Goal: Information Seeking & Learning: Find specific page/section

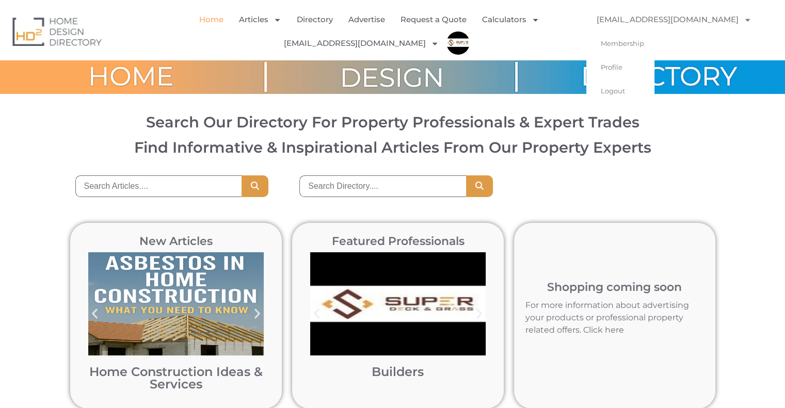
click at [729, 15] on link "superdeckmelb@gmail.com" at bounding box center [673, 20] width 175 height 24
click at [744, 20] on icon "Menu" at bounding box center [748, 20] width 8 height 8
click at [628, 94] on link "Logout" at bounding box center [620, 91] width 68 height 24
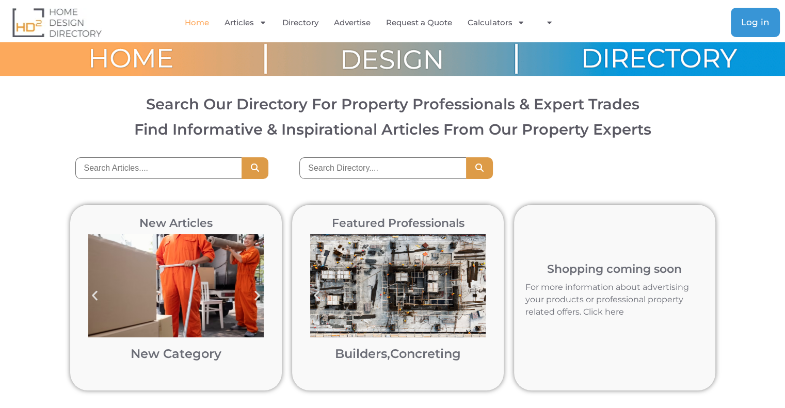
click at [758, 20] on span "Log in" at bounding box center [755, 22] width 28 height 9
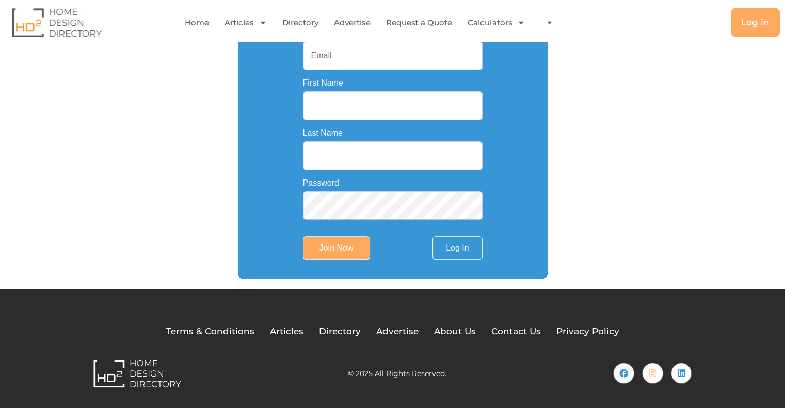
click at [332, 101] on input "First Name" at bounding box center [393, 105] width 180 height 29
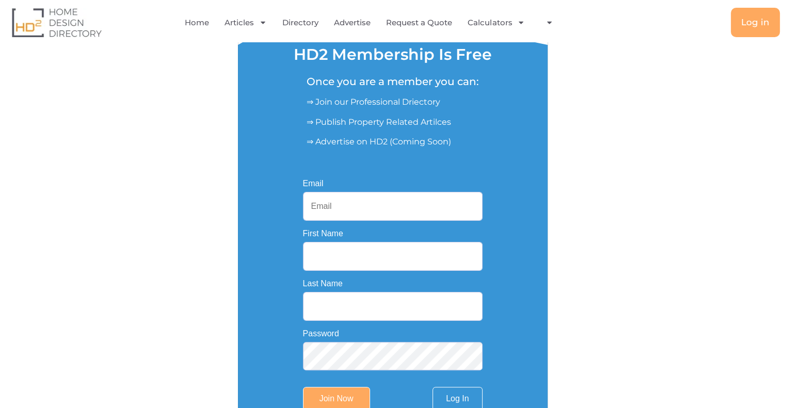
scroll to position [129, 0]
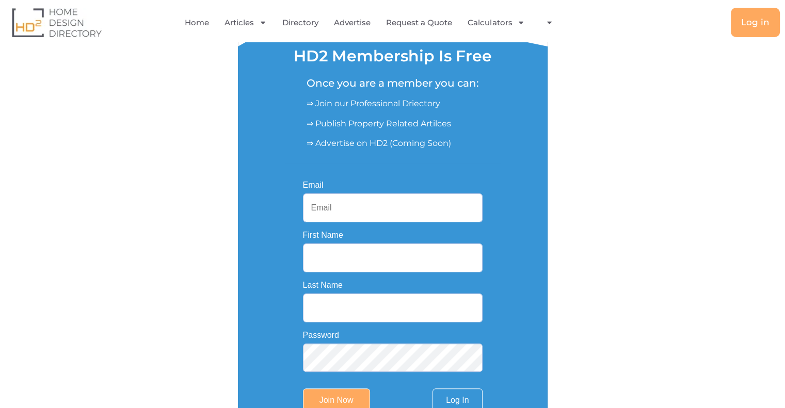
click at [334, 216] on input "Email" at bounding box center [393, 208] width 180 height 29
paste input "plumbingpurified@gmail.com"
type input "plumbingpurified@gmail.com"
click at [332, 257] on input "First Name" at bounding box center [393, 258] width 180 height 29
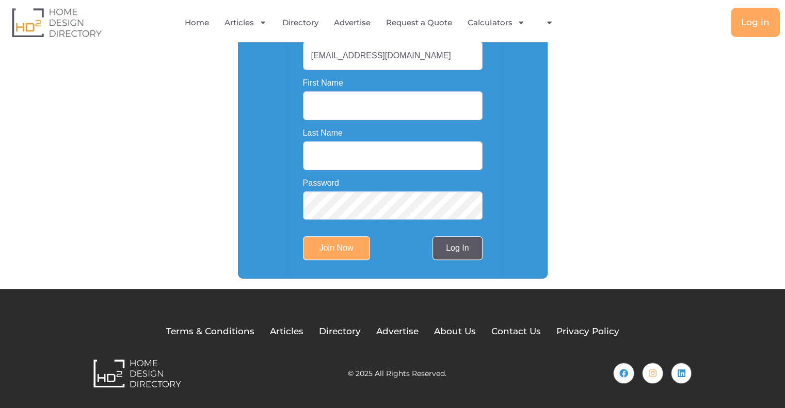
click at [462, 249] on link "Log In" at bounding box center [458, 248] width 50 height 24
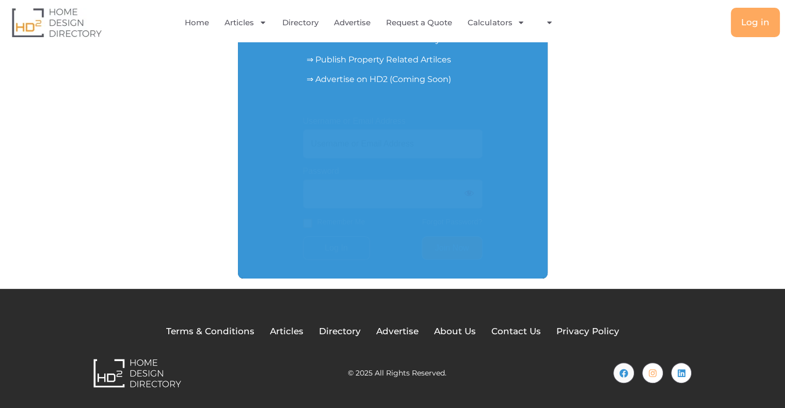
scroll to position [194, 0]
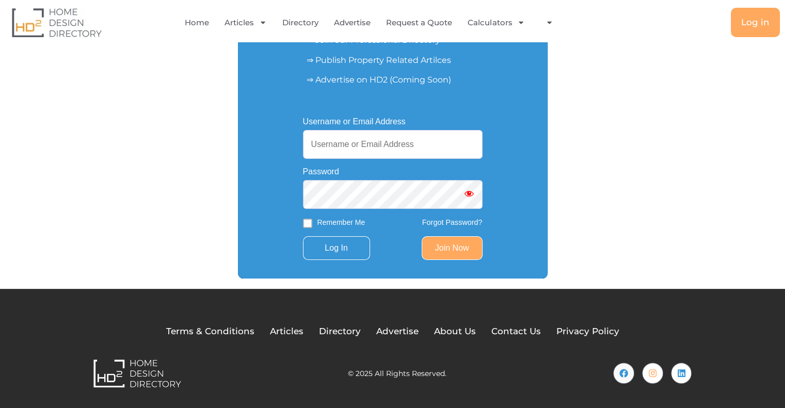
click at [351, 142] on input "Username or Email Address" at bounding box center [393, 144] width 180 height 29
paste input "plumbingpurified@gmail.com"
type input "plumbingpurified@gmail.com"
click at [345, 250] on input "Log In" at bounding box center [336, 248] width 67 height 24
click at [442, 245] on link "Join Now" at bounding box center [452, 248] width 61 height 24
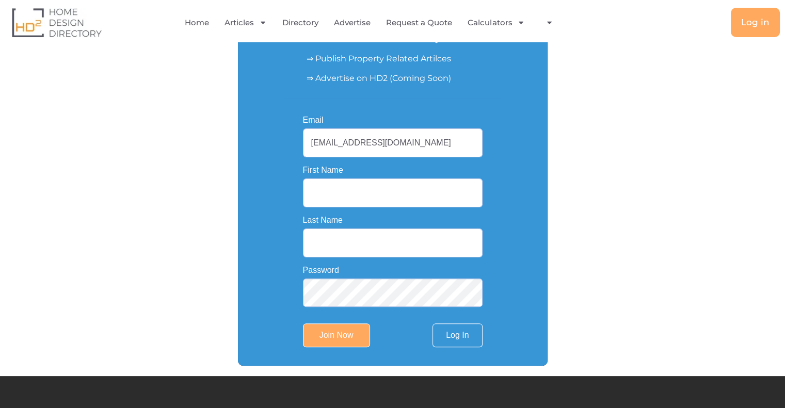
click at [330, 183] on input "First Name" at bounding box center [393, 193] width 180 height 29
click at [325, 255] on input "Last Name" at bounding box center [393, 243] width 180 height 29
click at [326, 185] on input "First Name" at bounding box center [393, 193] width 180 height 29
click at [337, 189] on input "First Name" at bounding box center [393, 193] width 180 height 29
type input "Purified"
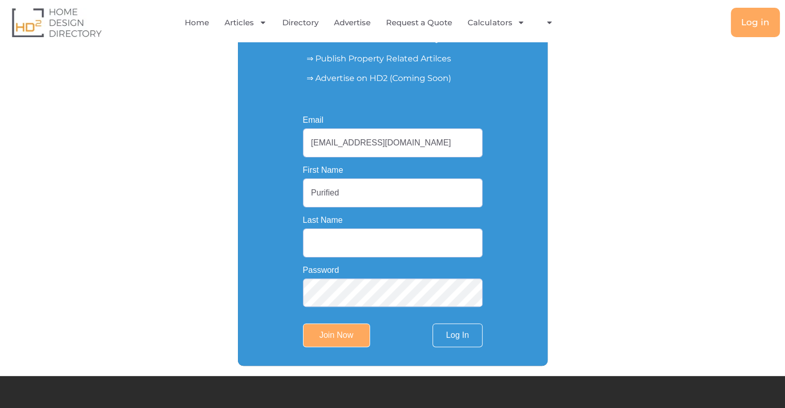
type input "Plumbing"
click at [327, 340] on input "Join Now" at bounding box center [336, 336] width 67 height 24
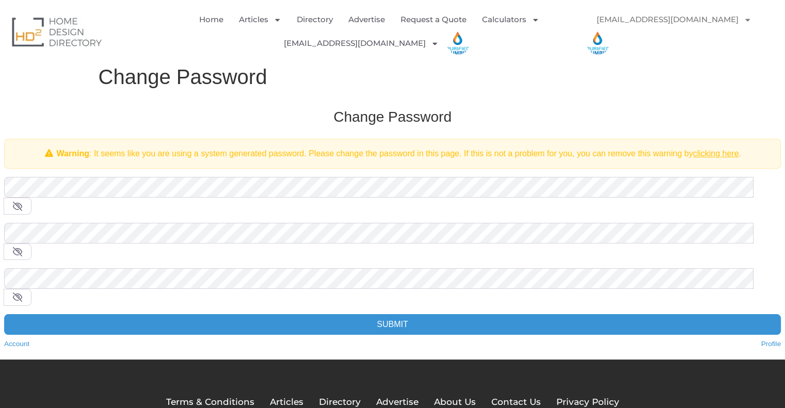
click at [99, 176] on div "Change Password Warning : It seems like you are using a system generated passwo…" at bounding box center [392, 229] width 797 height 262
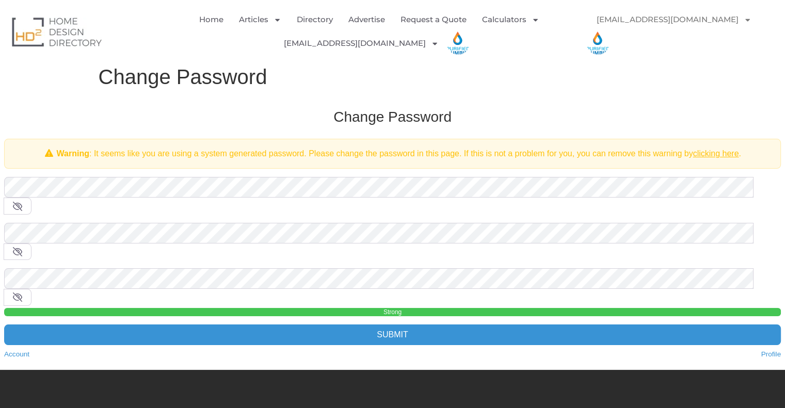
click at [265, 272] on form "Old Password * New Password * Confirm Password * Strong Submit" at bounding box center [392, 261] width 777 height 168
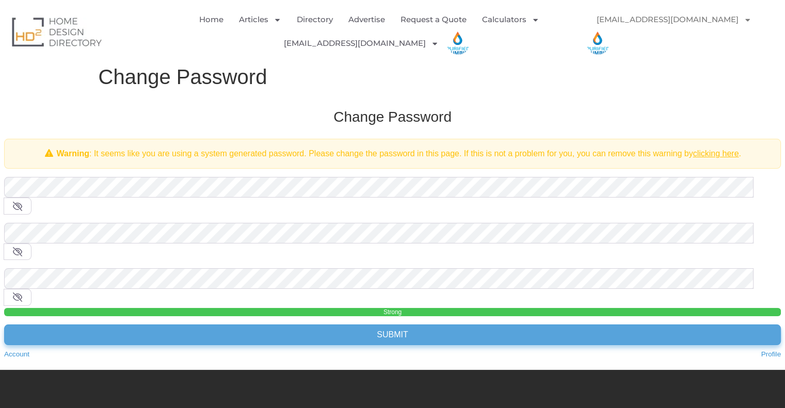
click at [269, 325] on input "Submit" at bounding box center [392, 335] width 777 height 21
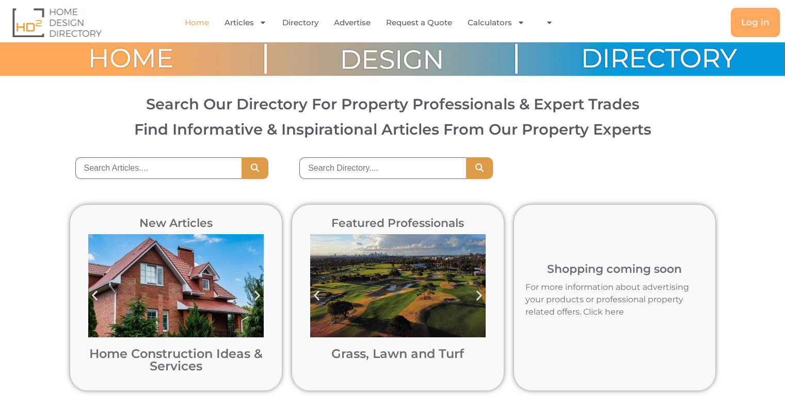
click at [747, 19] on span "Log in" at bounding box center [755, 22] width 28 height 9
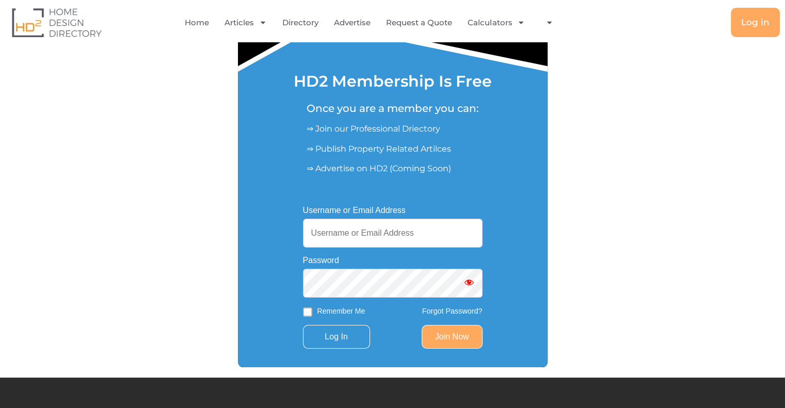
click at [398, 231] on input "Username or Email Address" at bounding box center [393, 233] width 180 height 29
click at [397, 237] on input "Username or Email Address" at bounding box center [393, 233] width 180 height 29
type input "[EMAIL_ADDRESS][DOMAIN_NAME]"
click at [340, 345] on input "Log In" at bounding box center [336, 337] width 67 height 24
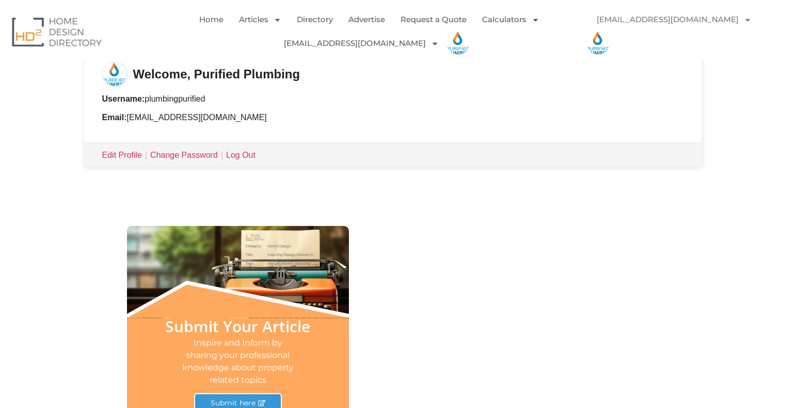
scroll to position [413, 0]
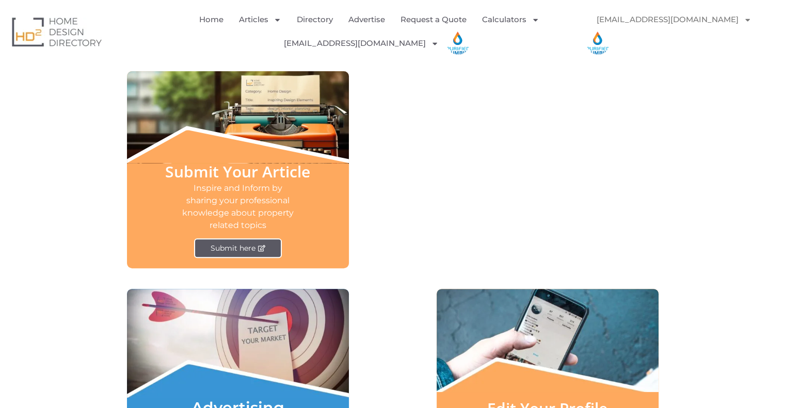
click at [246, 249] on span "Submit here" at bounding box center [233, 248] width 45 height 7
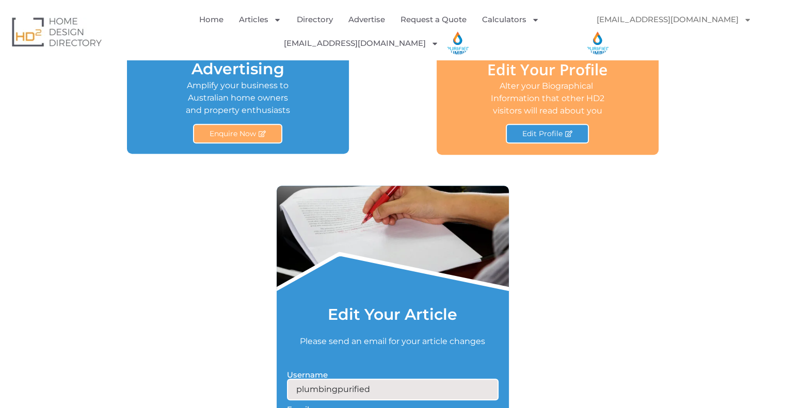
scroll to position [877, 0]
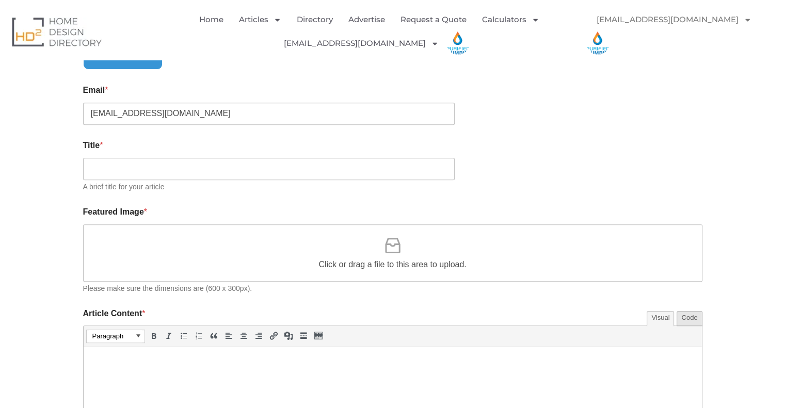
scroll to position [516, 0]
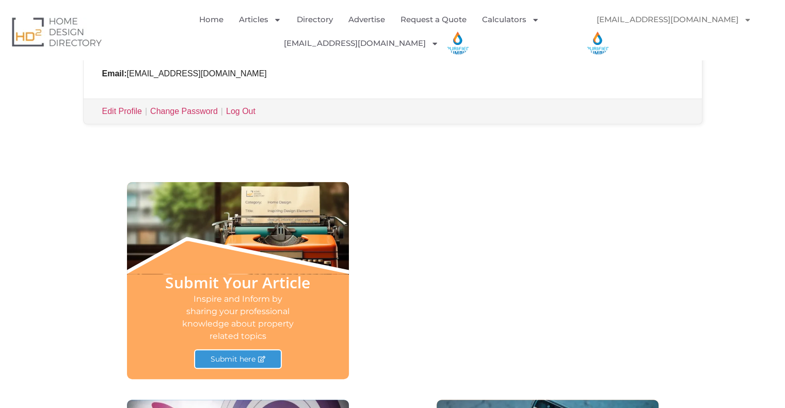
scroll to position [246, 0]
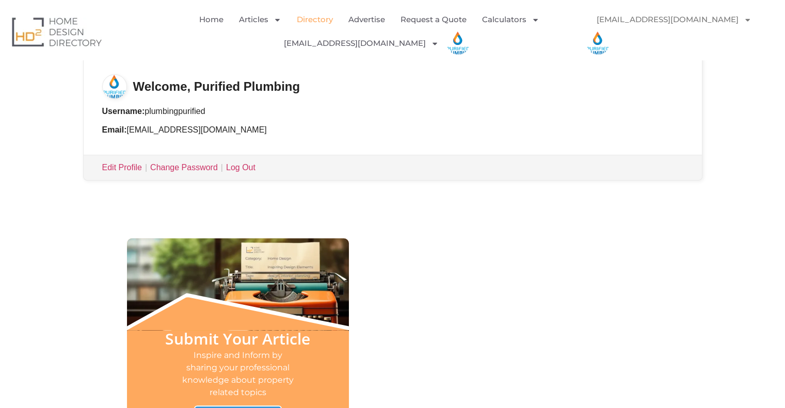
click at [321, 22] on link "Directory" at bounding box center [315, 20] width 36 height 24
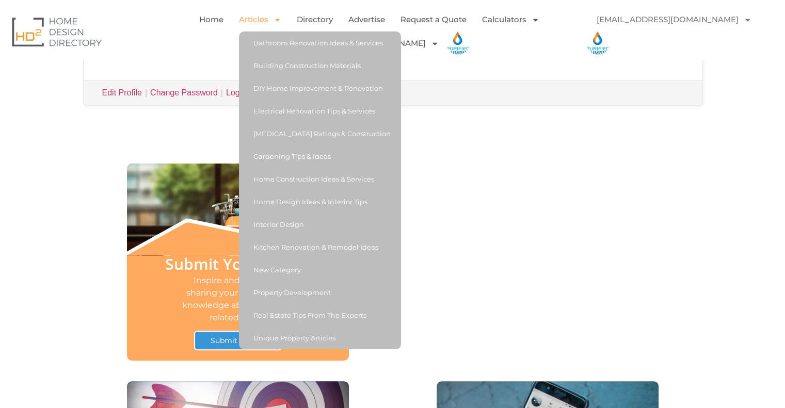
scroll to position [401, 0]
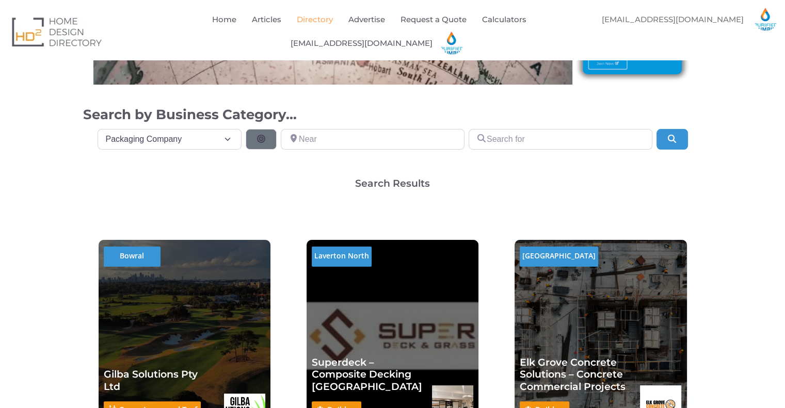
click at [272, 180] on div "Search Results" at bounding box center [392, 184] width 619 height 10
click at [219, 144] on select "Category Category Accounting Antenna Installation & Services Architects Bathroo…" at bounding box center [170, 139] width 145 height 21
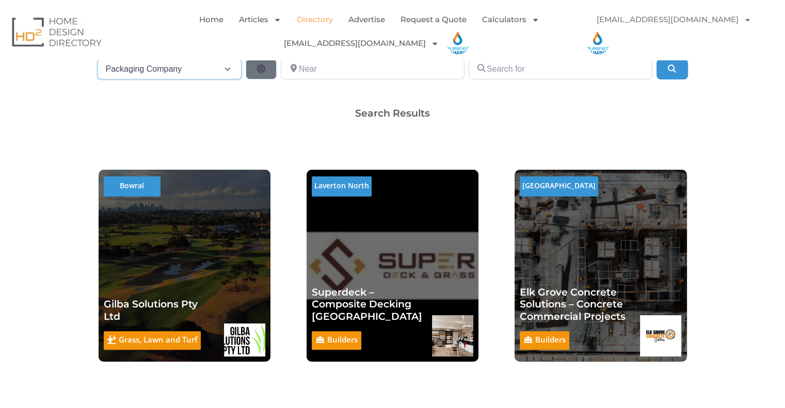
scroll to position [206, 0]
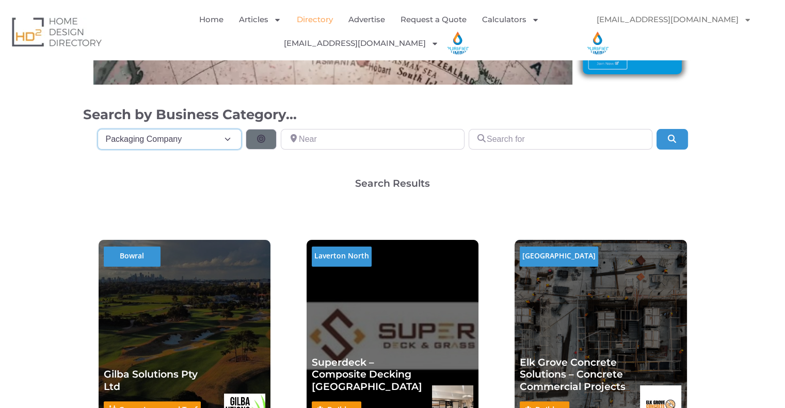
click at [213, 135] on select "Category Category Accounting Antenna Installation & Services Architects Bathroo…" at bounding box center [170, 139] width 145 height 21
select select "695"
click at [98, 129] on select "Category Category Accounting Antenna Installation & Services Architects Bathroo…" at bounding box center [170, 139] width 145 height 21
click at [311, 149] on input "Near" at bounding box center [373, 139] width 184 height 21
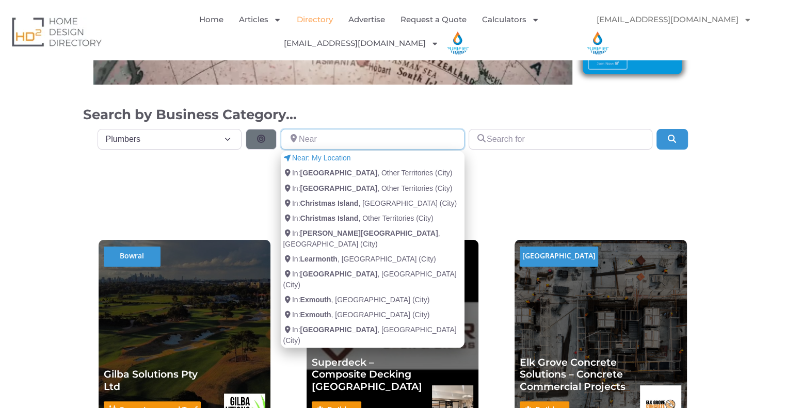
paste input "5 Janet Ave, Thornleigh NSW 2120, Australia"
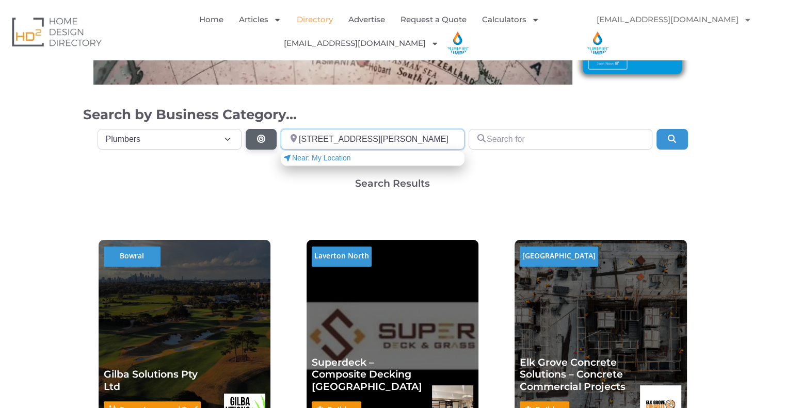
scroll to position [0, 0]
drag, startPoint x: 341, startPoint y: 138, endPoint x: 248, endPoint y: 135, distance: 93.0
click at [243, 141] on div "Category Category Category Accounting Antenna Installation & Services Architect…" at bounding box center [392, 137] width 607 height 25
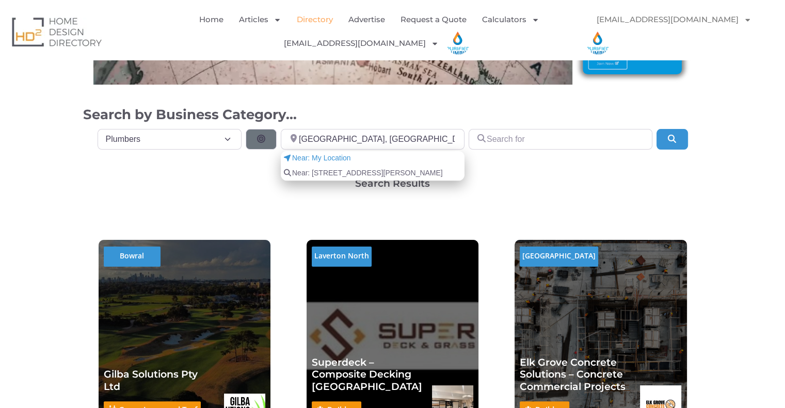
click at [327, 166] on li "Near: 5 Janet Ave, Thornleigh NSW 2120, Australia" at bounding box center [373, 173] width 184 height 15
type input "5 Janet Ave, Thornleigh NSW 2120, Australia"
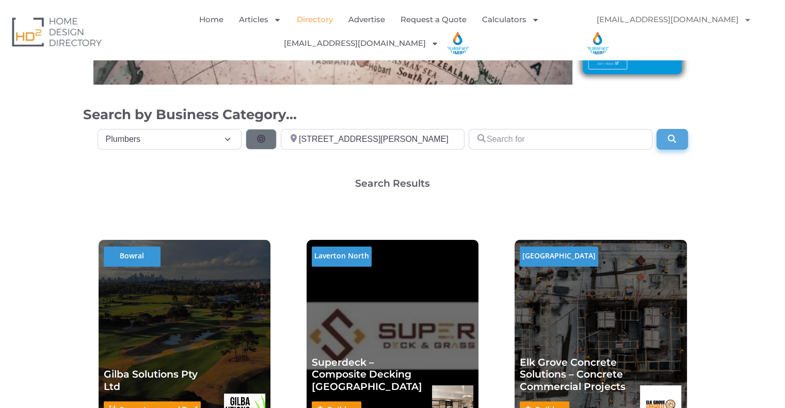
click at [669, 140] on icon "Search" at bounding box center [672, 139] width 10 height 8
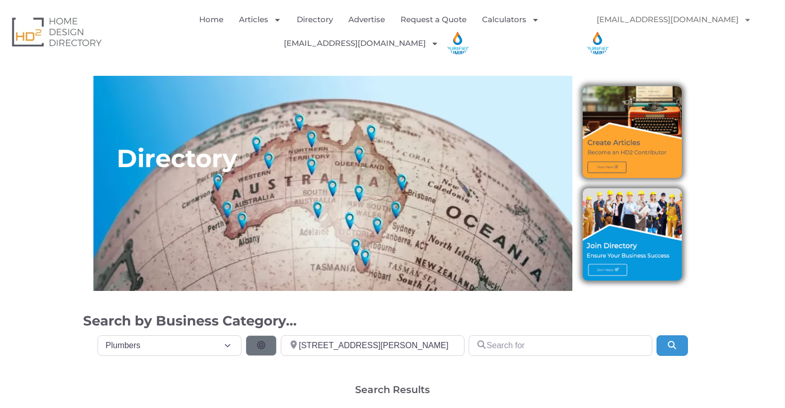
select select "695"
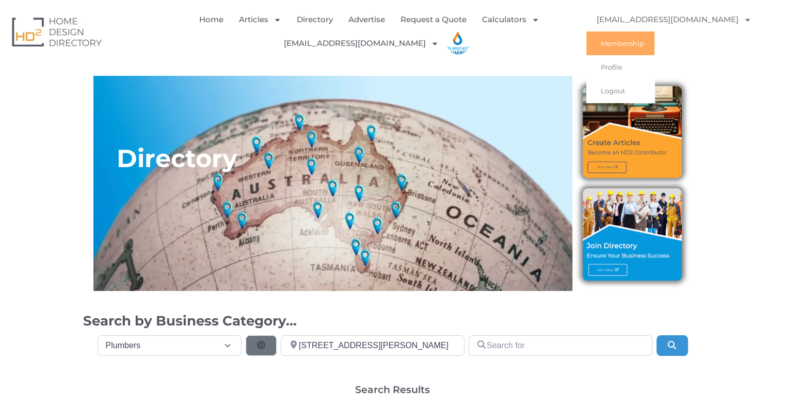
click at [645, 43] on link "Membership" at bounding box center [620, 43] width 68 height 24
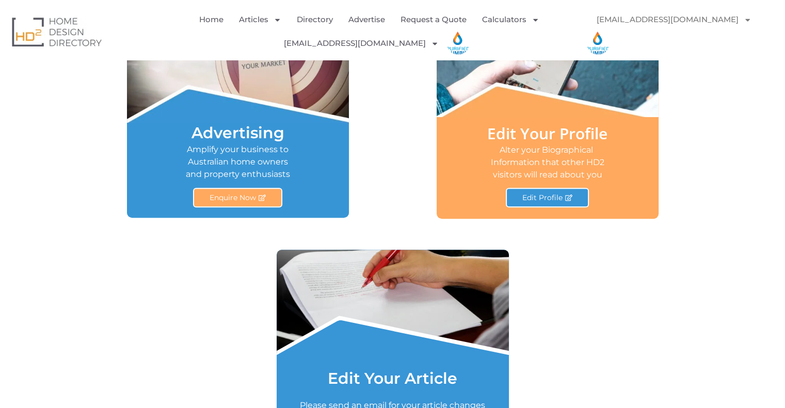
scroll to position [671, 0]
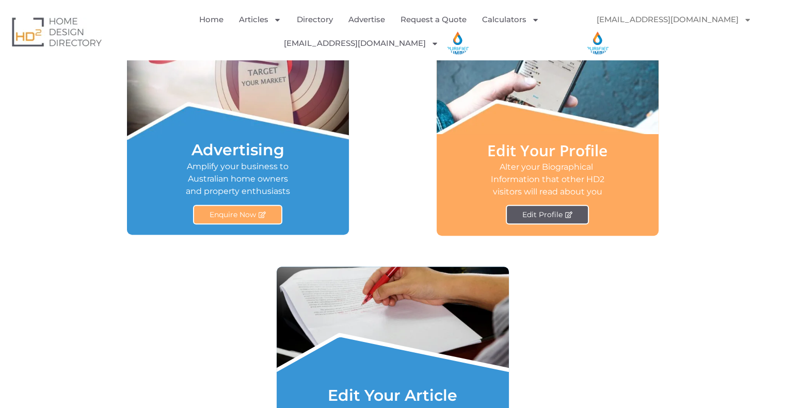
click at [541, 205] on link "Edit Profile" at bounding box center [547, 215] width 83 height 20
click at [542, 211] on span "Edit Profile" at bounding box center [542, 214] width 40 height 7
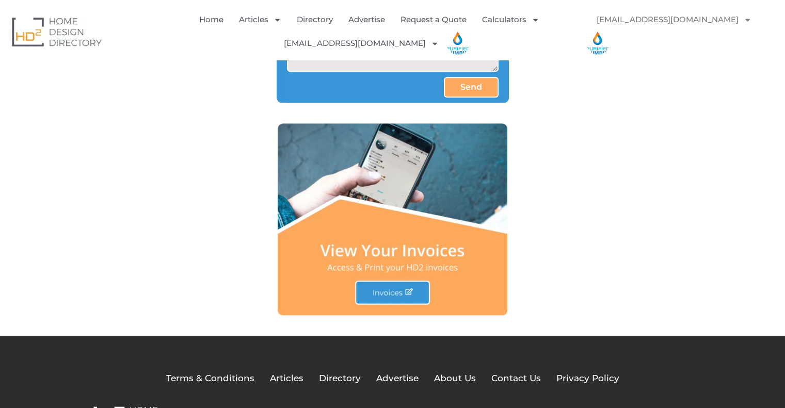
scroll to position [1226, 0]
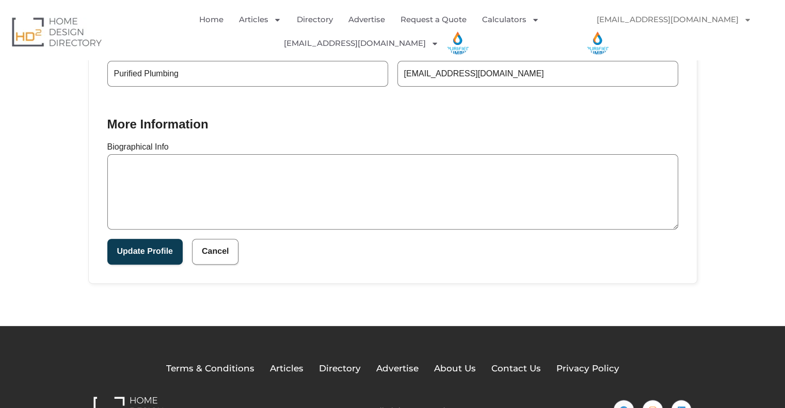
click at [235, 191] on textarea "Biographical Info" at bounding box center [392, 191] width 571 height 75
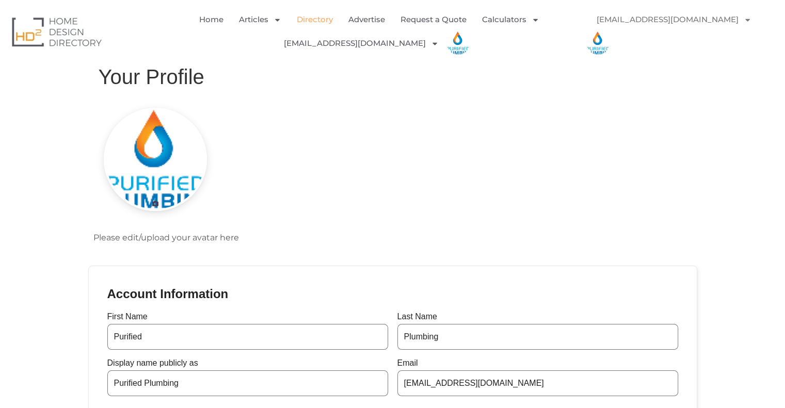
click at [325, 17] on link "Directory" at bounding box center [315, 20] width 36 height 24
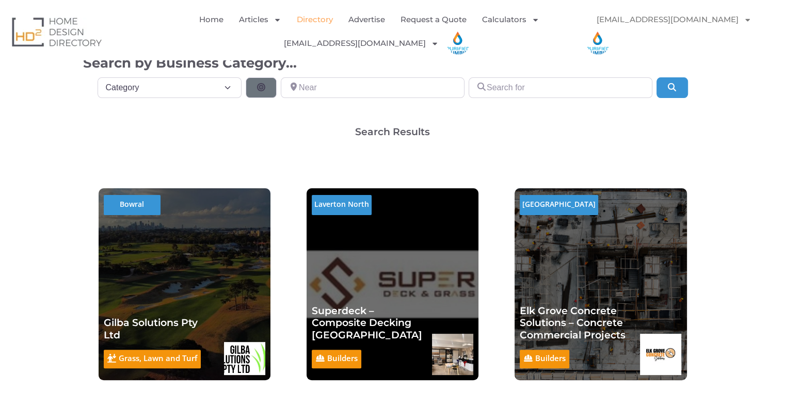
click at [338, 188] on div "Laverton North Builders Superdeck – Composite Decking Melbourne Builders super …" at bounding box center [367, 284] width 120 height 192
click at [170, 185] on div at bounding box center [185, 172] width 172 height 34
click at [171, 193] on div "Bowral Grass, Lawn and Turf Gilba Solutions Pty Ltd Grass, Lawn and Turf Jerry …" at bounding box center [159, 284] width 120 height 192
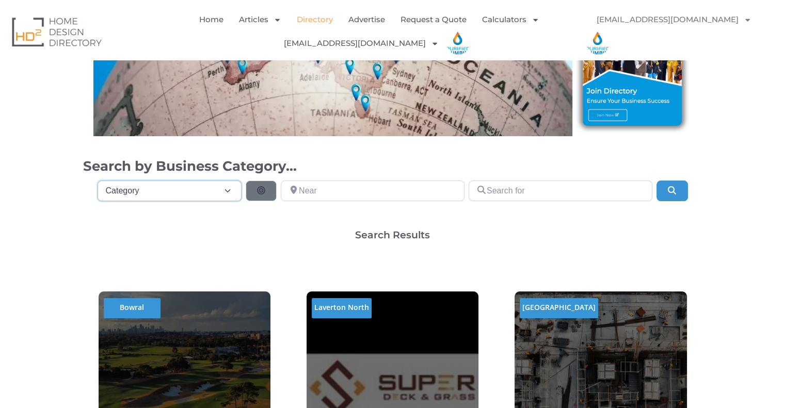
click at [221, 190] on select "Category Category Accounting Antenna Installation & Services Architects Bathroo…" at bounding box center [170, 191] width 145 height 21
select select "695"
click at [98, 181] on select "Category Category Accounting Antenna Installation & Services Architects Bathroo…" at bounding box center [170, 191] width 145 height 21
click at [332, 194] on input "Near" at bounding box center [373, 191] width 184 height 21
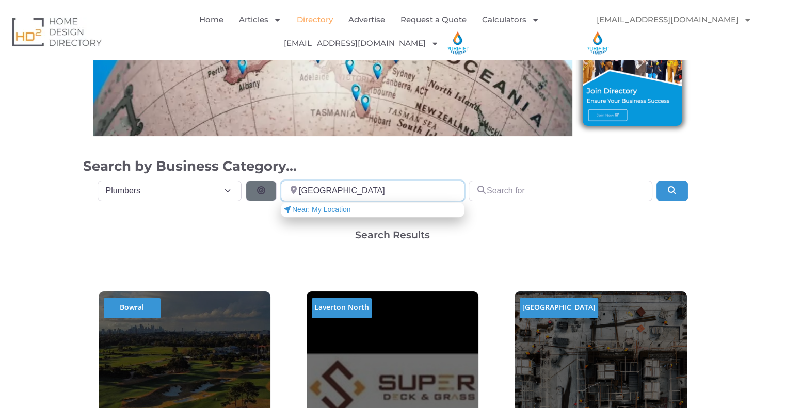
click at [358, 196] on input "NSW" at bounding box center [373, 191] width 184 height 21
paste input "Thornleigh"
type input "Thornleigh"
click at [405, 170] on h2 "Search by Business Category..." at bounding box center [392, 166] width 619 height 19
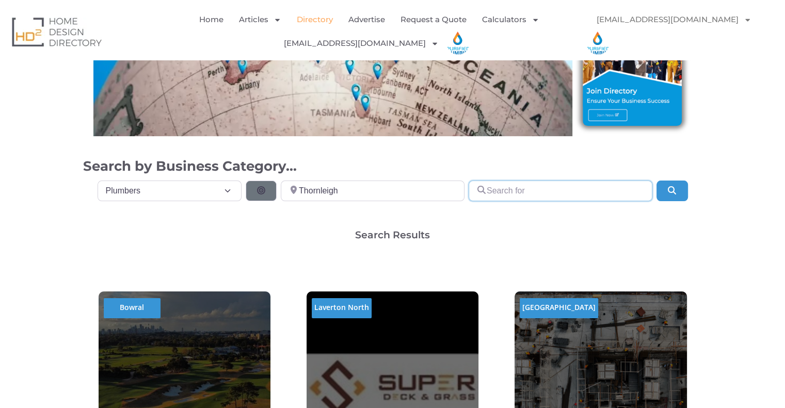
click at [501, 183] on input "Search for" at bounding box center [561, 191] width 184 height 21
paste input "Purified Plumbing"
type input "Purified Plumbing"
click at [671, 193] on icon "Search" at bounding box center [672, 190] width 10 height 8
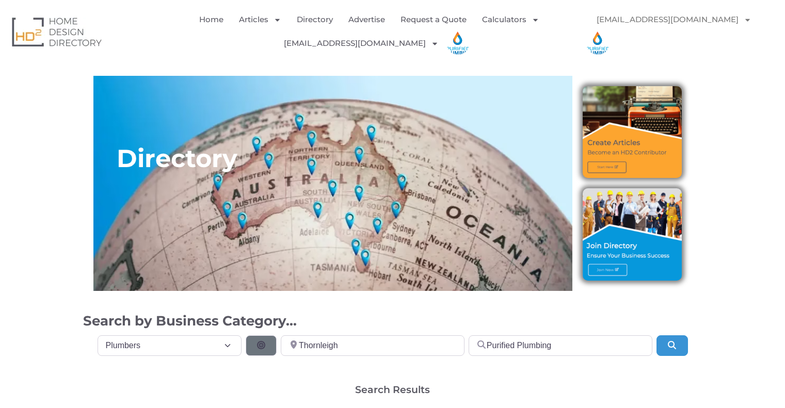
select select "695"
click at [615, 262] on img at bounding box center [632, 234] width 99 height 92
